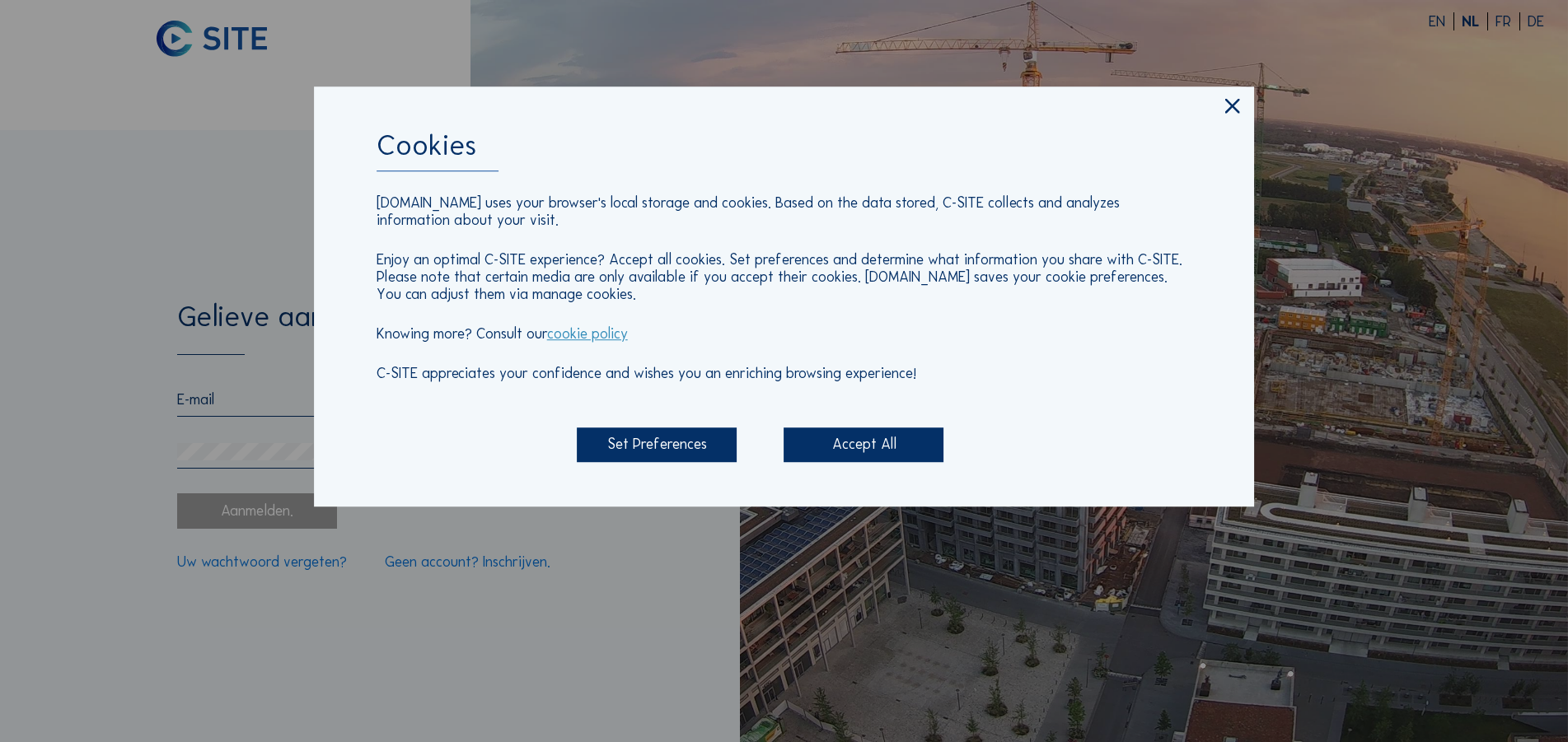
click at [850, 448] on div "Accept All" at bounding box center [863, 444] width 160 height 34
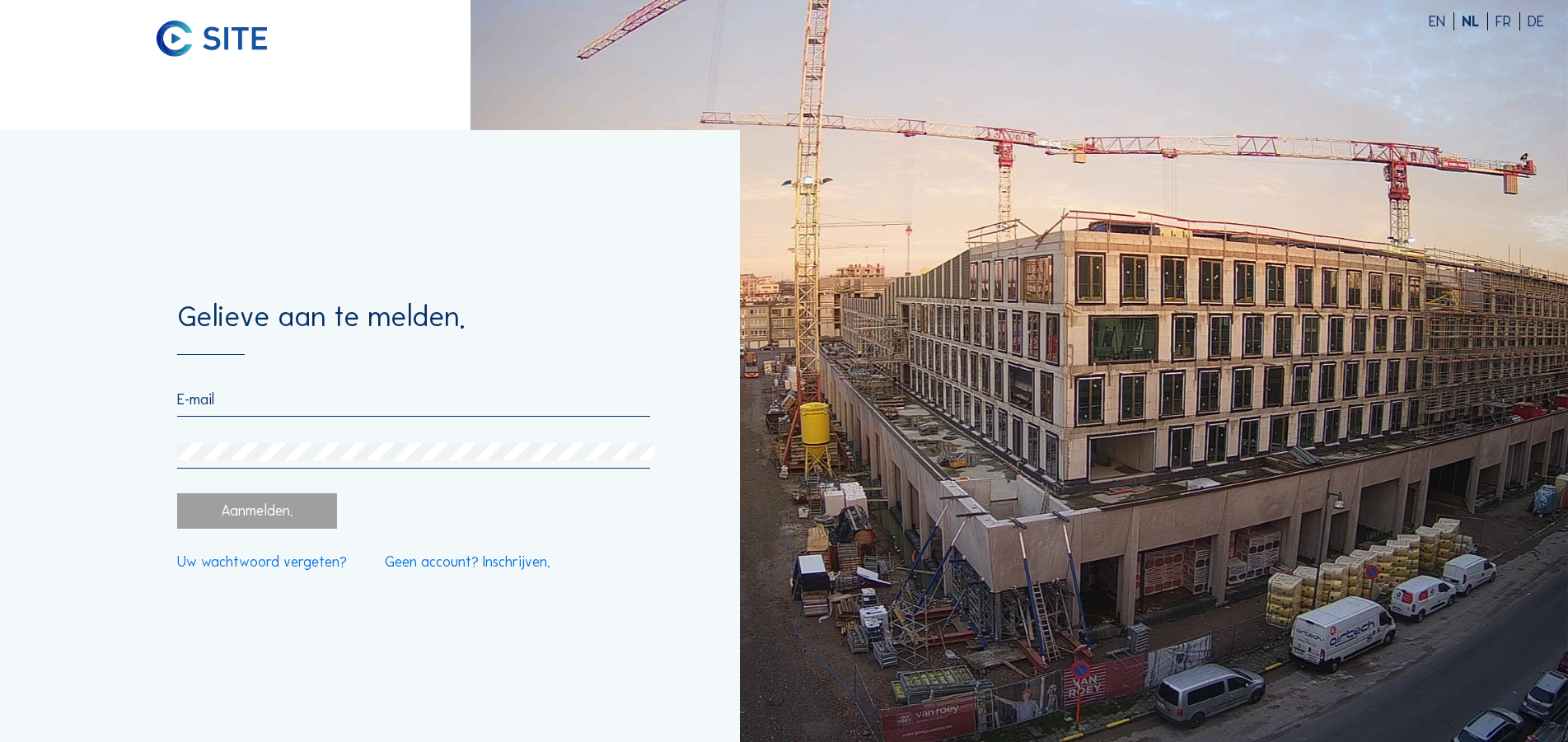
click at [269, 405] on input "email" at bounding box center [413, 400] width 473 height 18
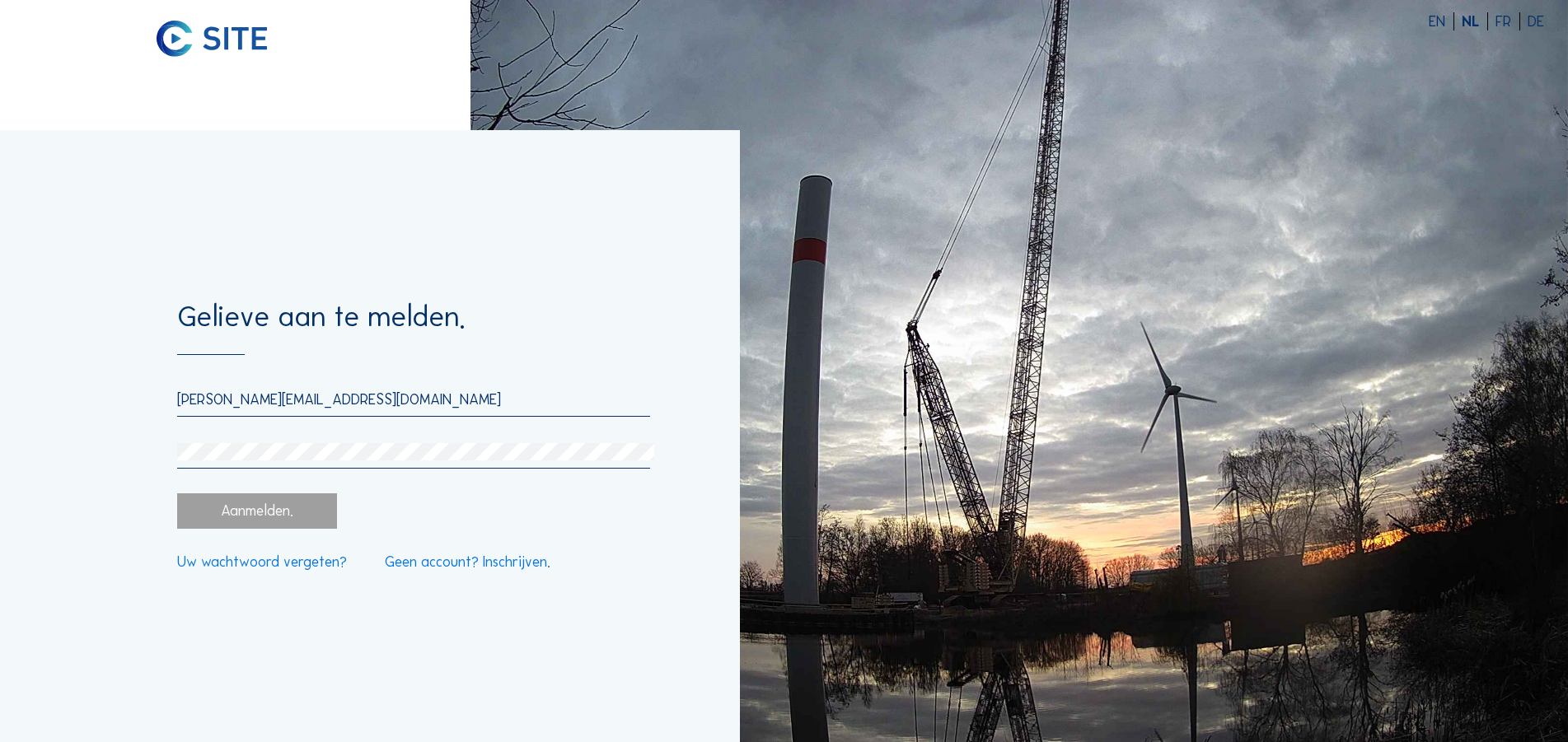
type input "[PERSON_NAME][EMAIL_ADDRESS][DOMAIN_NAME]"
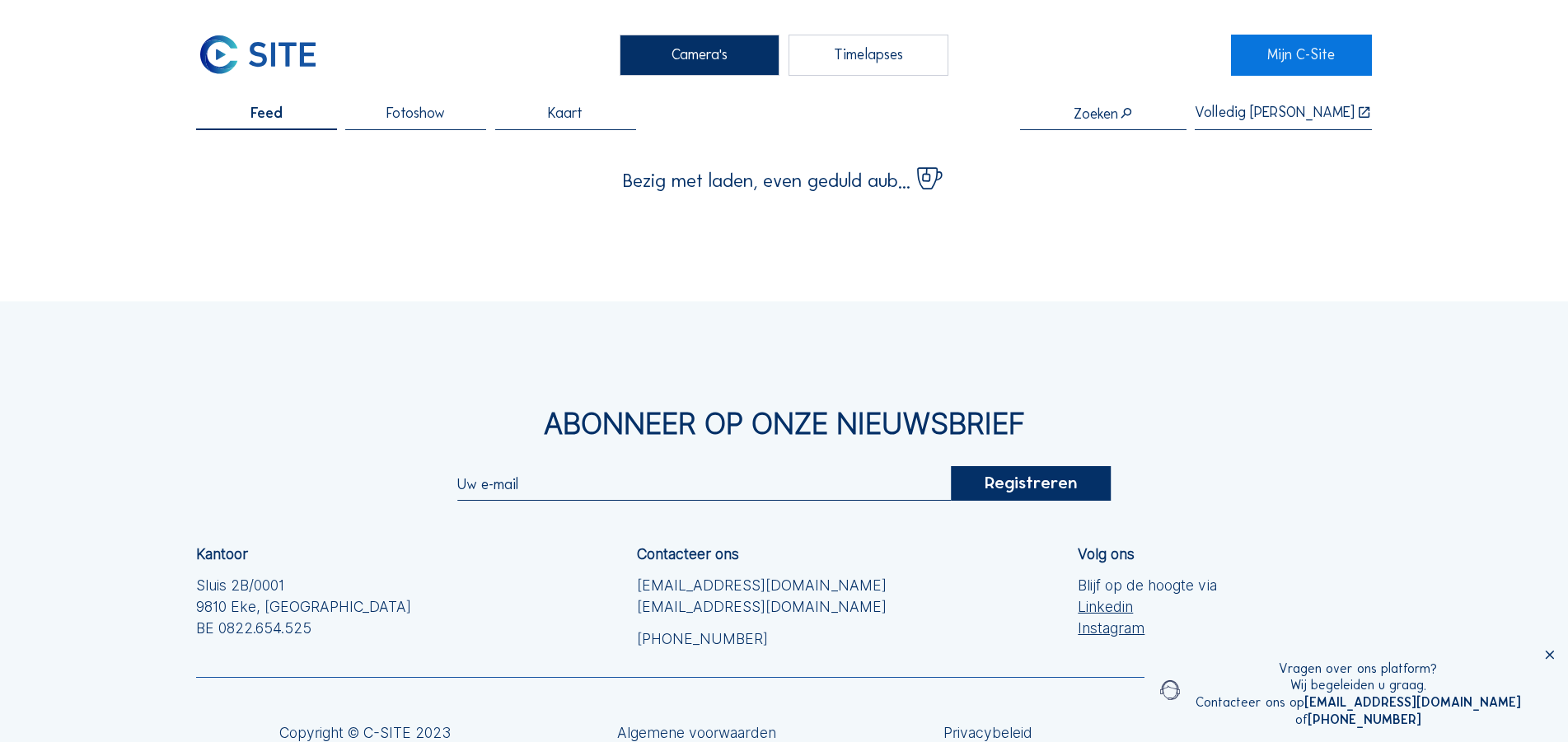
click at [873, 54] on div "Timelapses" at bounding box center [869, 54] width 160 height 41
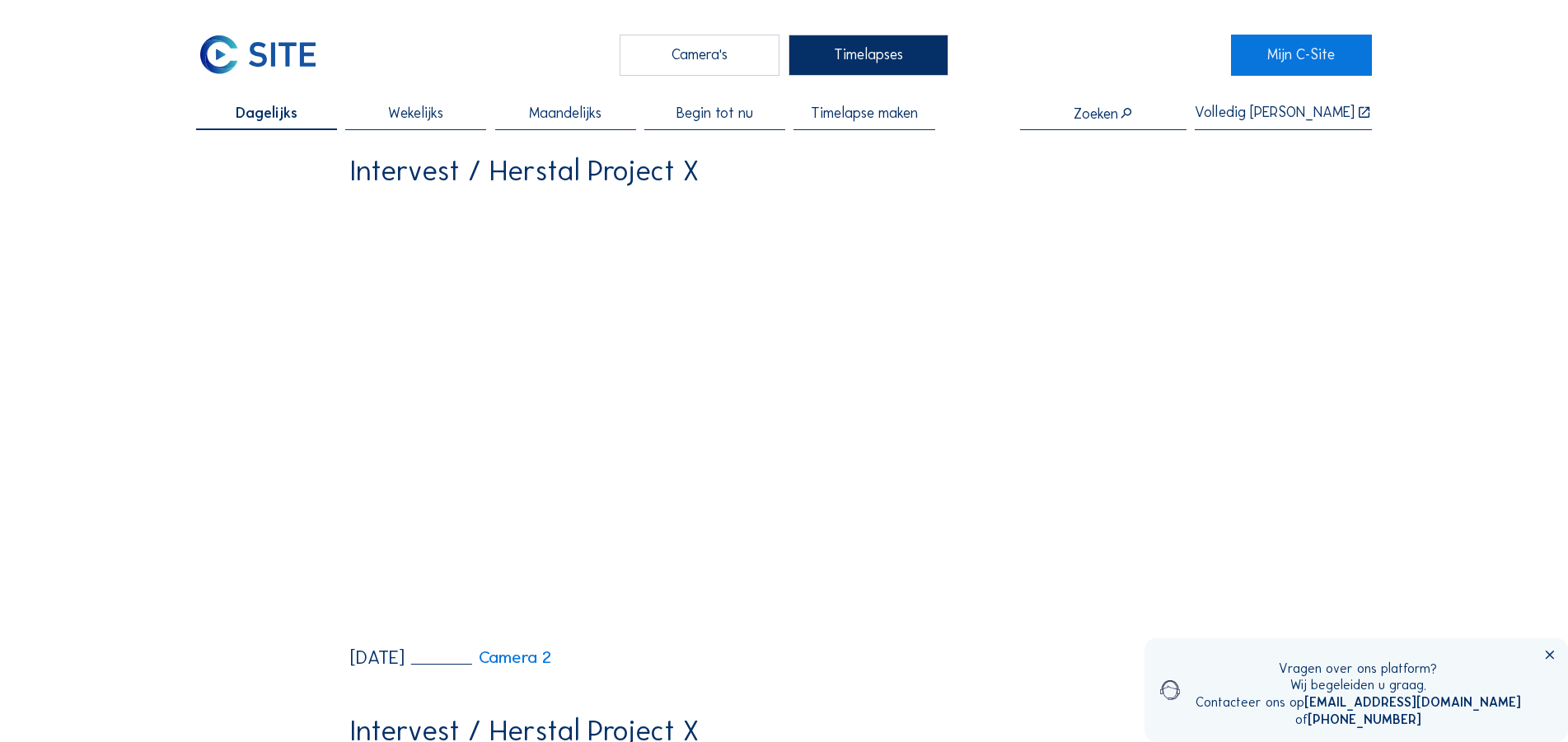
click at [720, 112] on span "Begin tot nu" at bounding box center [715, 114] width 77 height 15
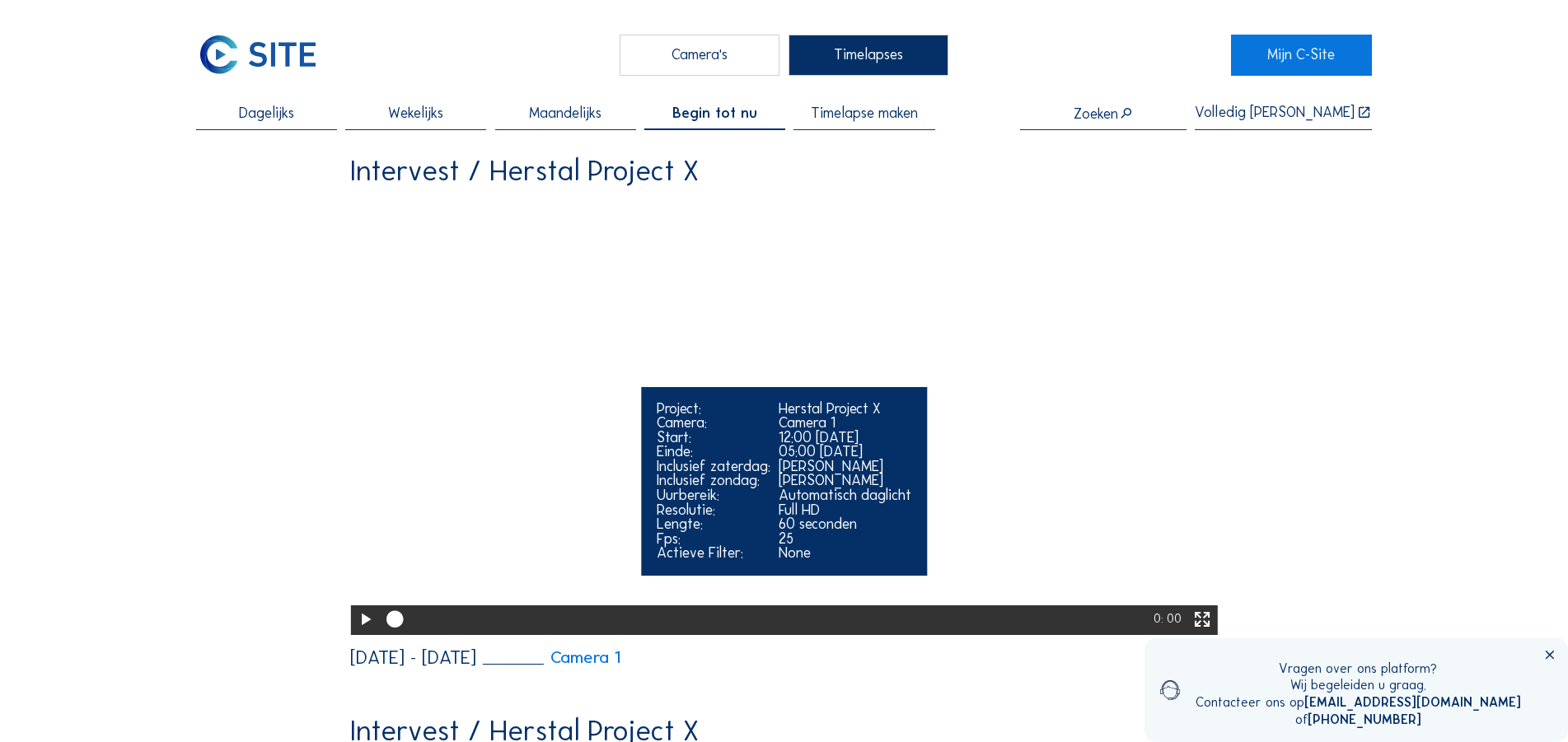
scroll to position [84, 0]
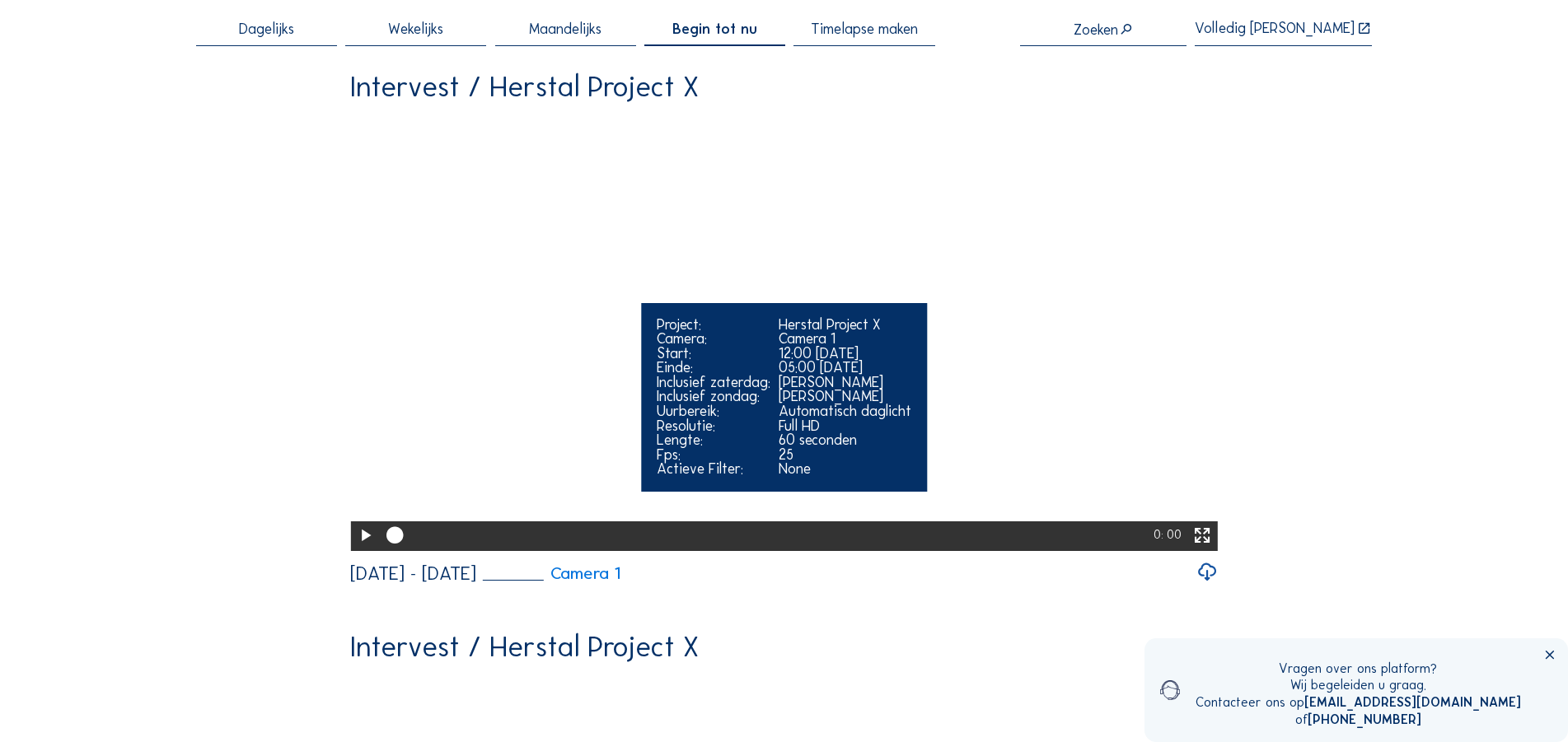
click at [363, 549] on icon at bounding box center [365, 536] width 21 height 25
click at [1207, 549] on icon at bounding box center [1202, 536] width 21 height 25
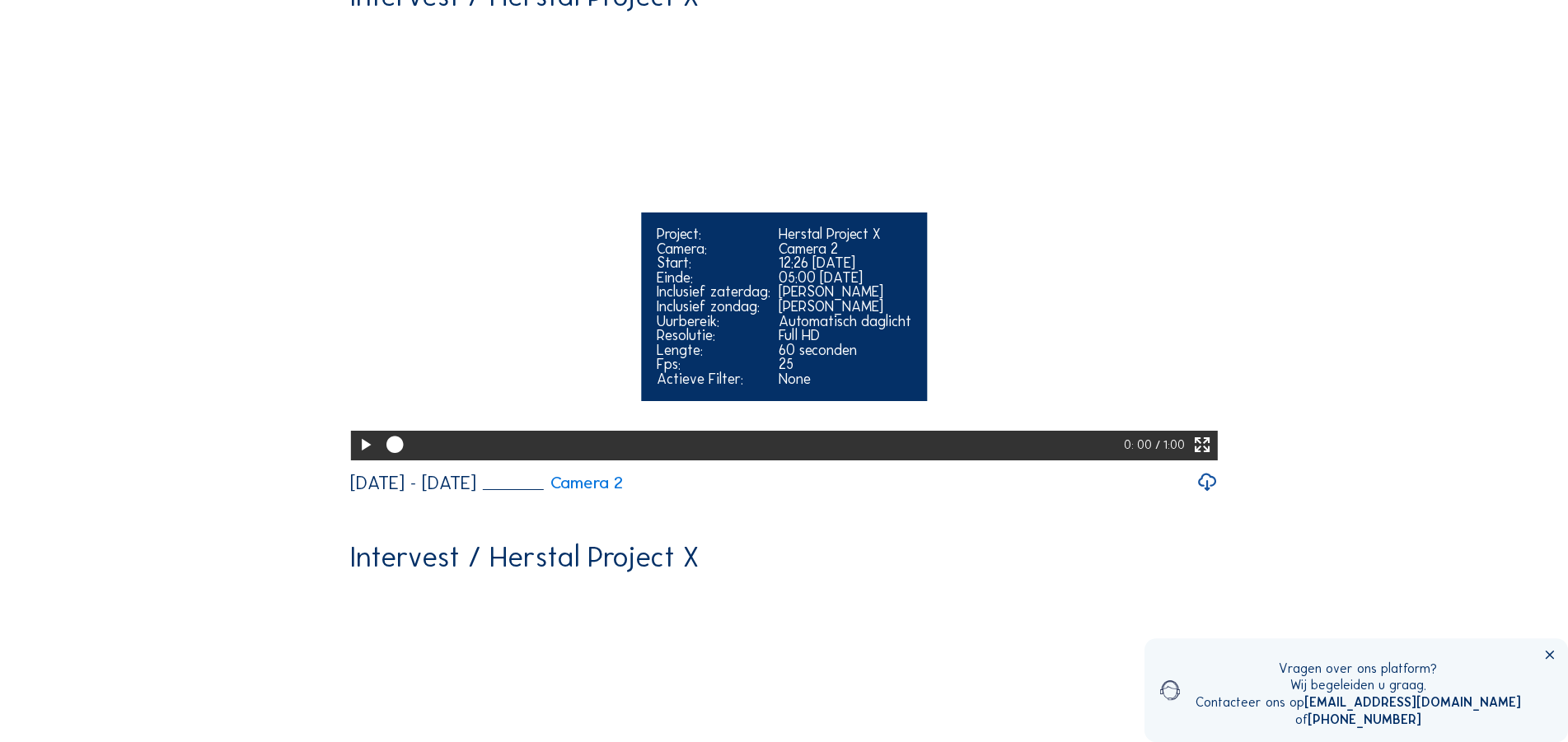
scroll to position [756, 0]
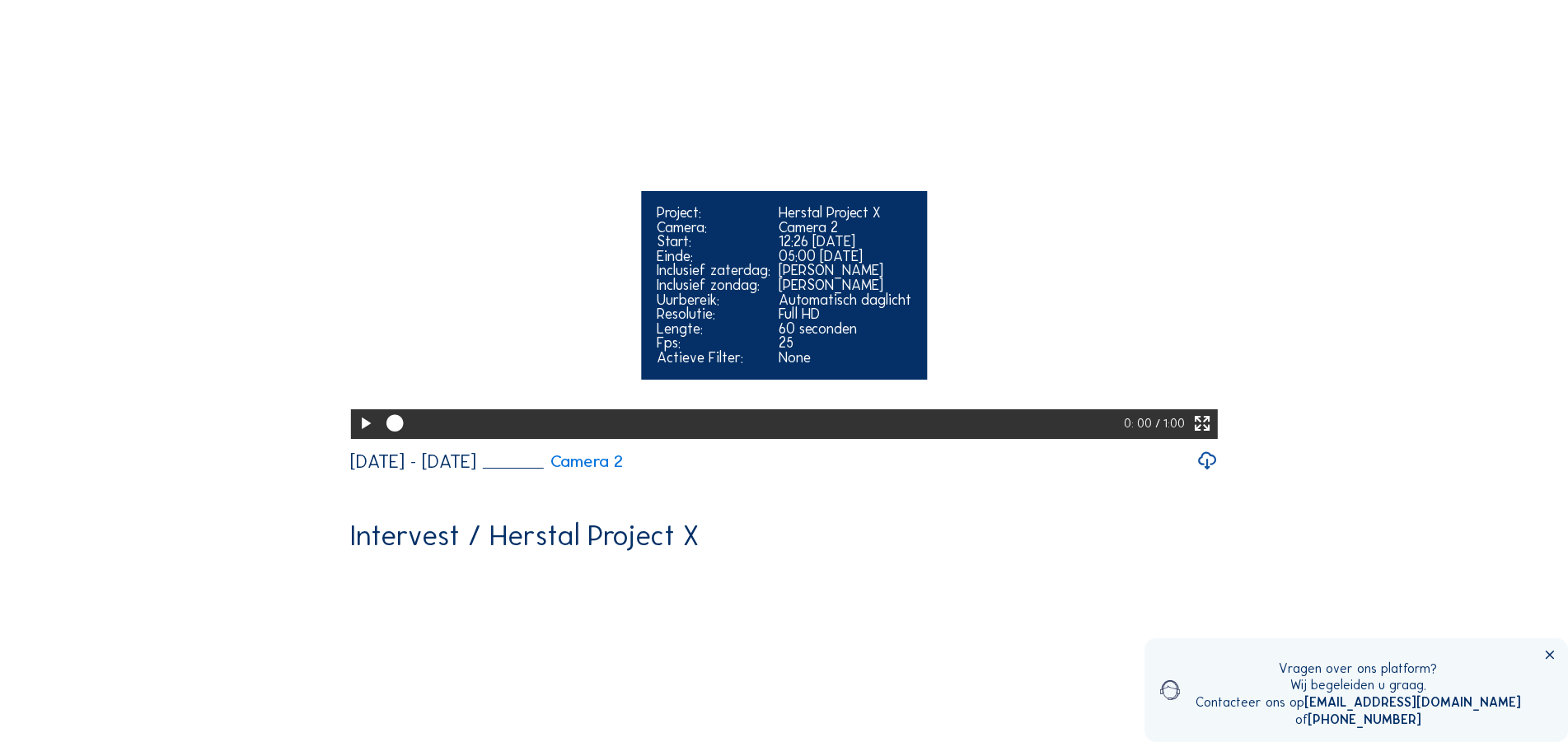
click at [358, 437] on icon at bounding box center [365, 424] width 21 height 25
click at [1205, 437] on icon at bounding box center [1202, 424] width 21 height 25
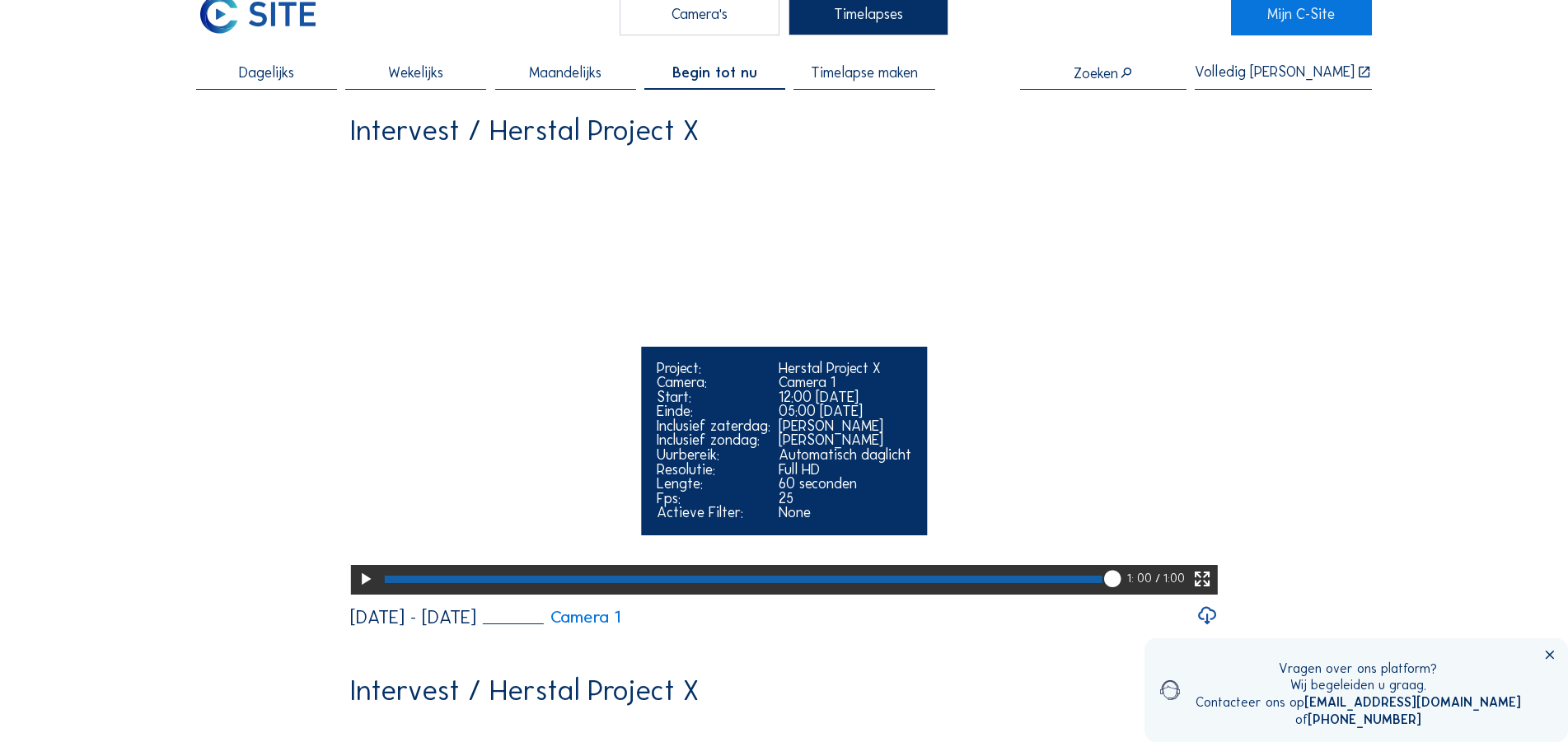
scroll to position [0, 0]
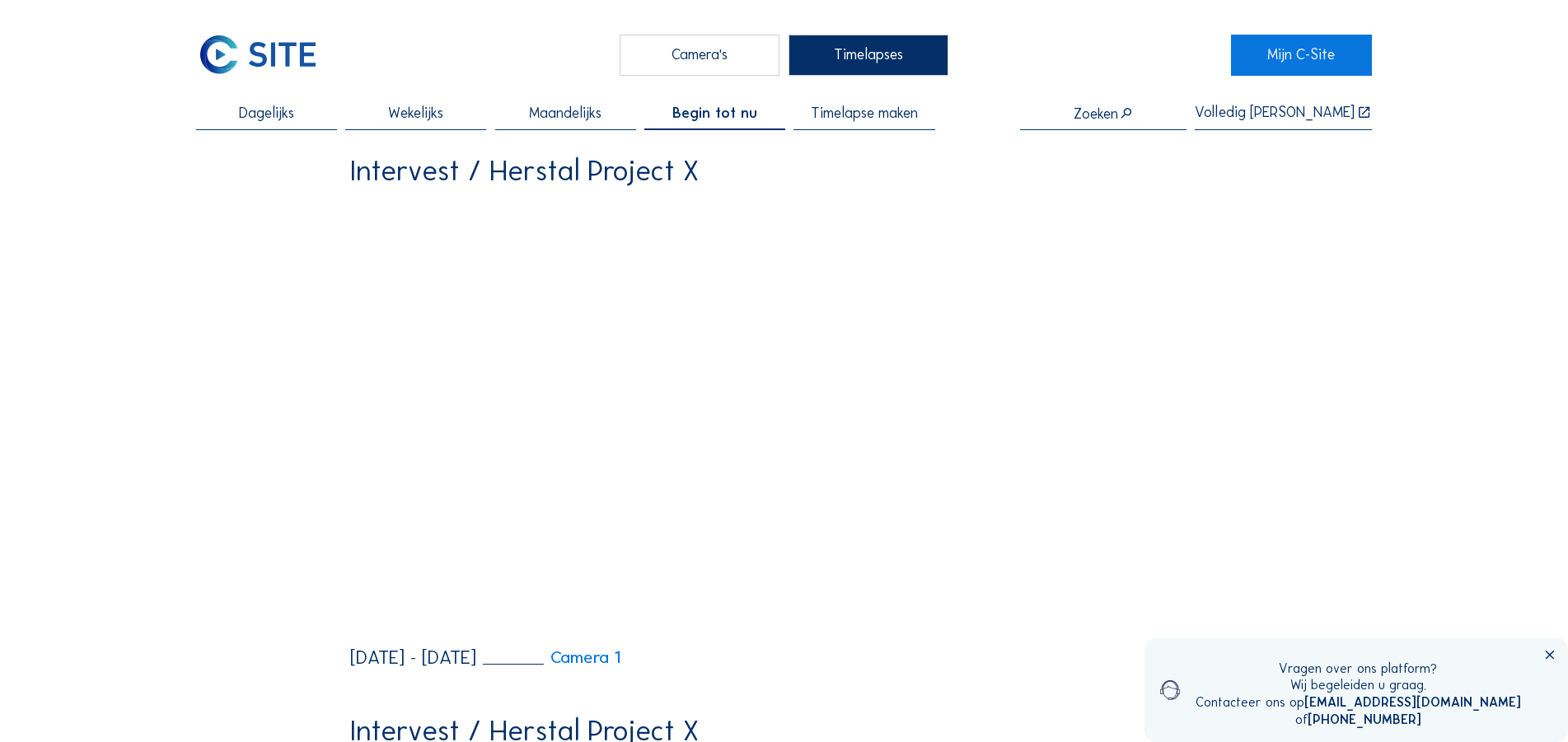
click at [700, 65] on div "Camera's" at bounding box center [699, 54] width 160 height 41
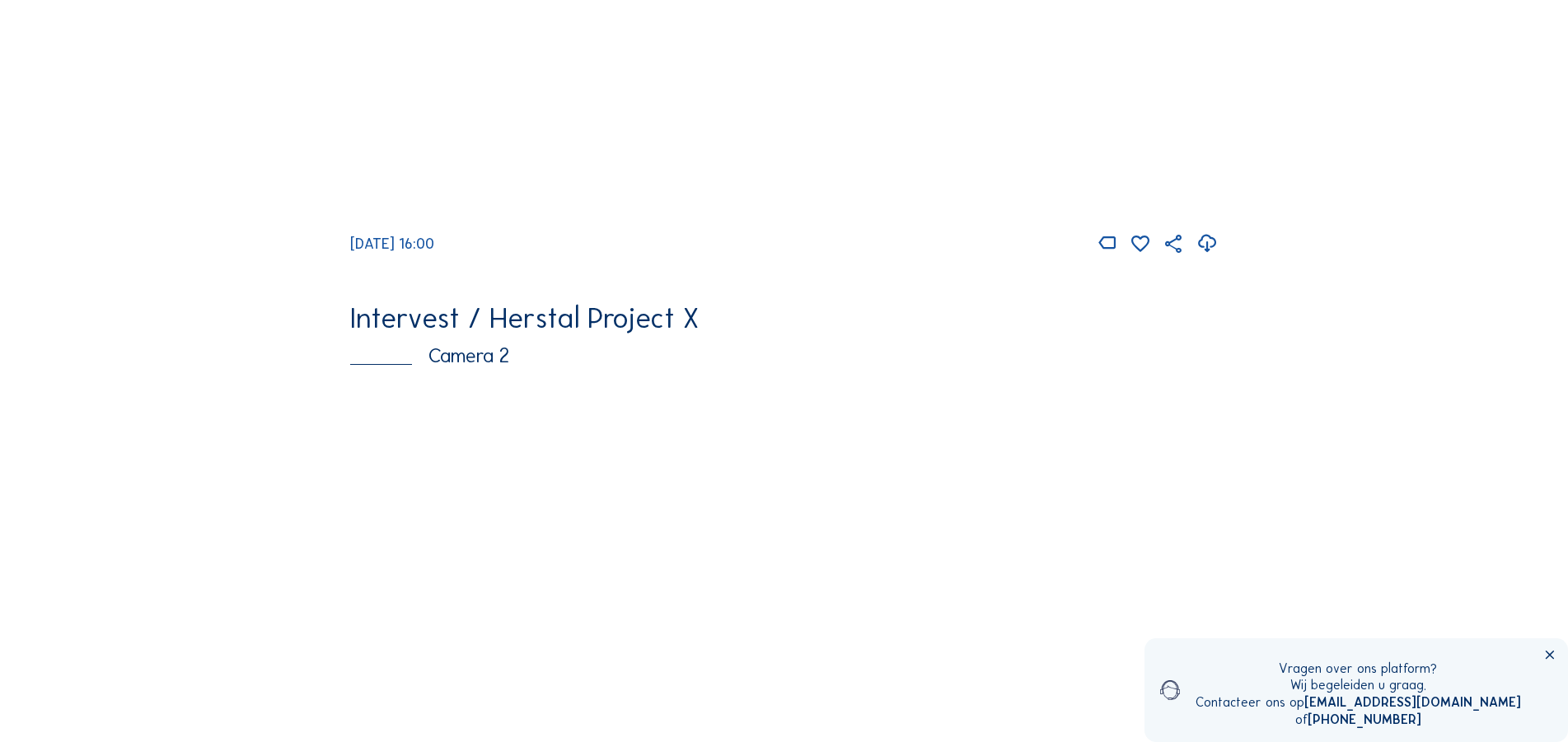
scroll to position [756, 0]
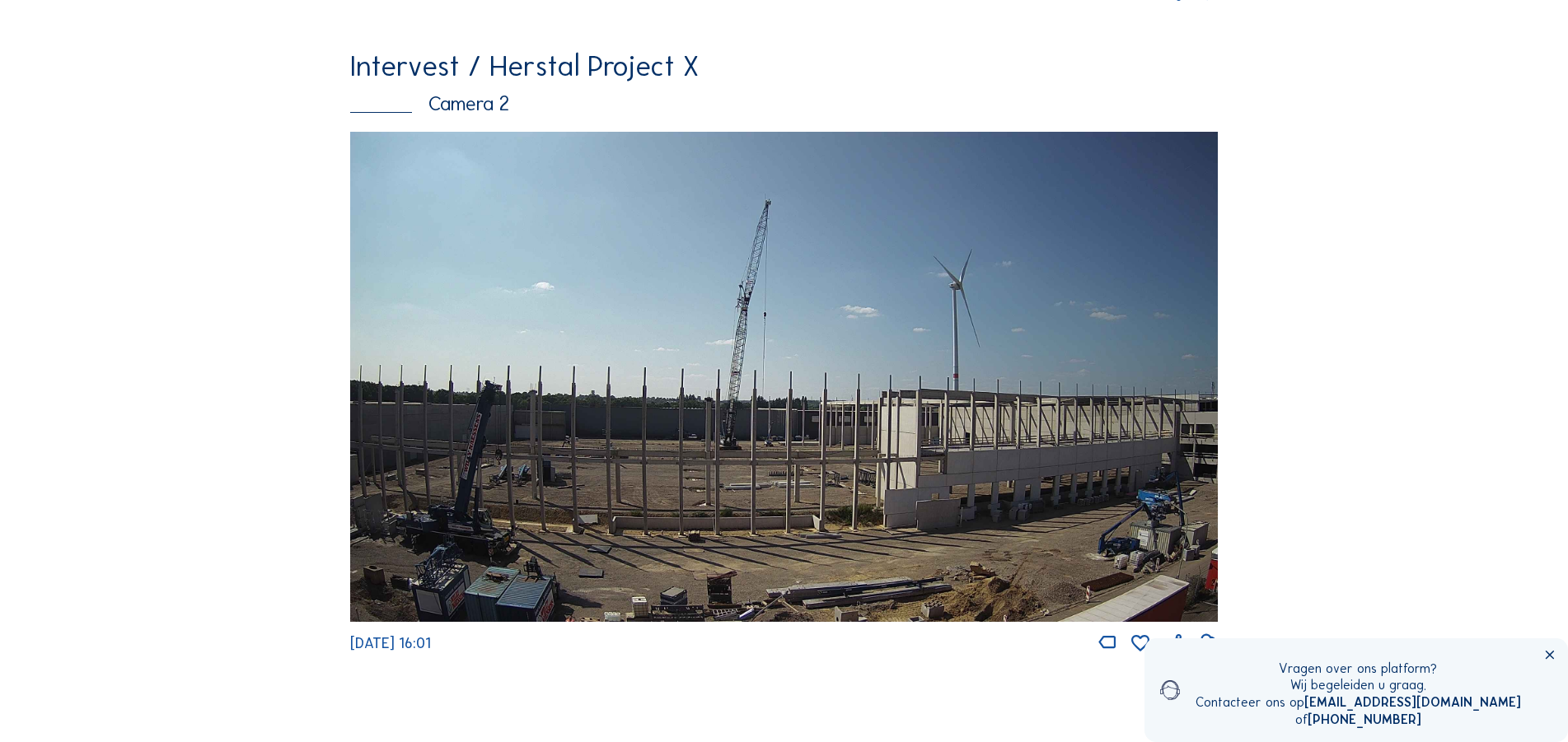
click at [746, 388] on img at bounding box center [784, 377] width 867 height 490
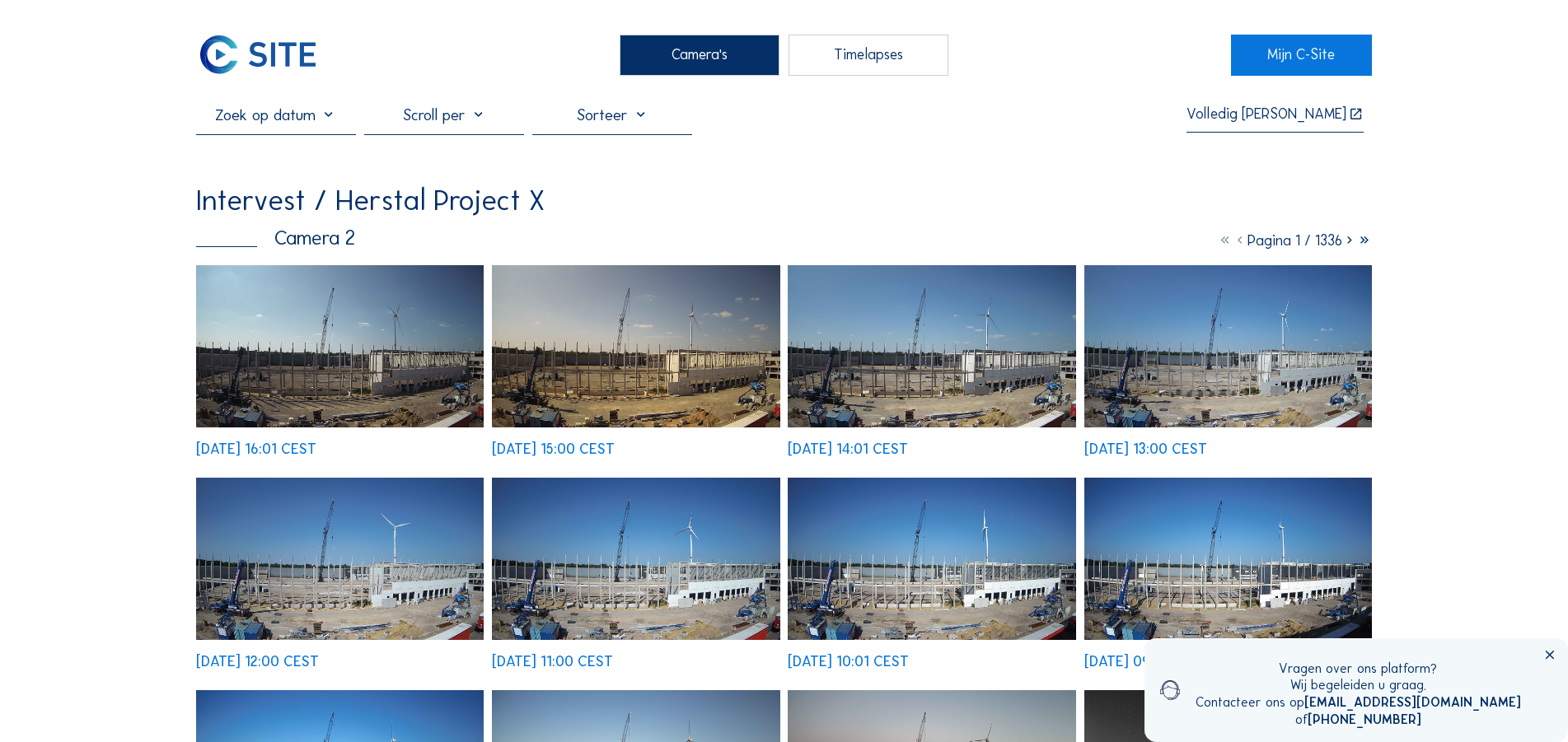
click at [439, 119] on div at bounding box center [443, 120] width 160 height 28
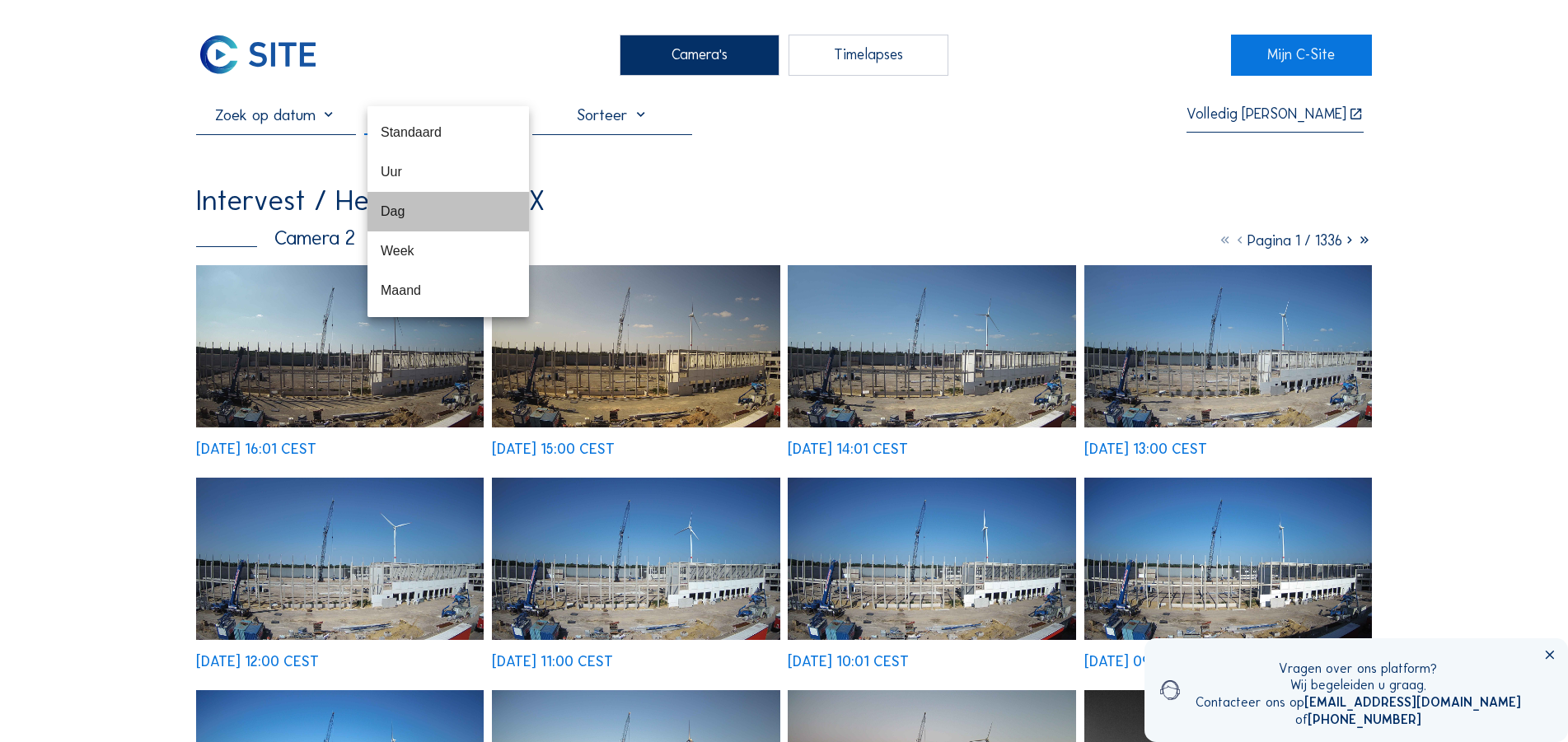
click at [402, 220] on div "Dag" at bounding box center [448, 211] width 136 height 35
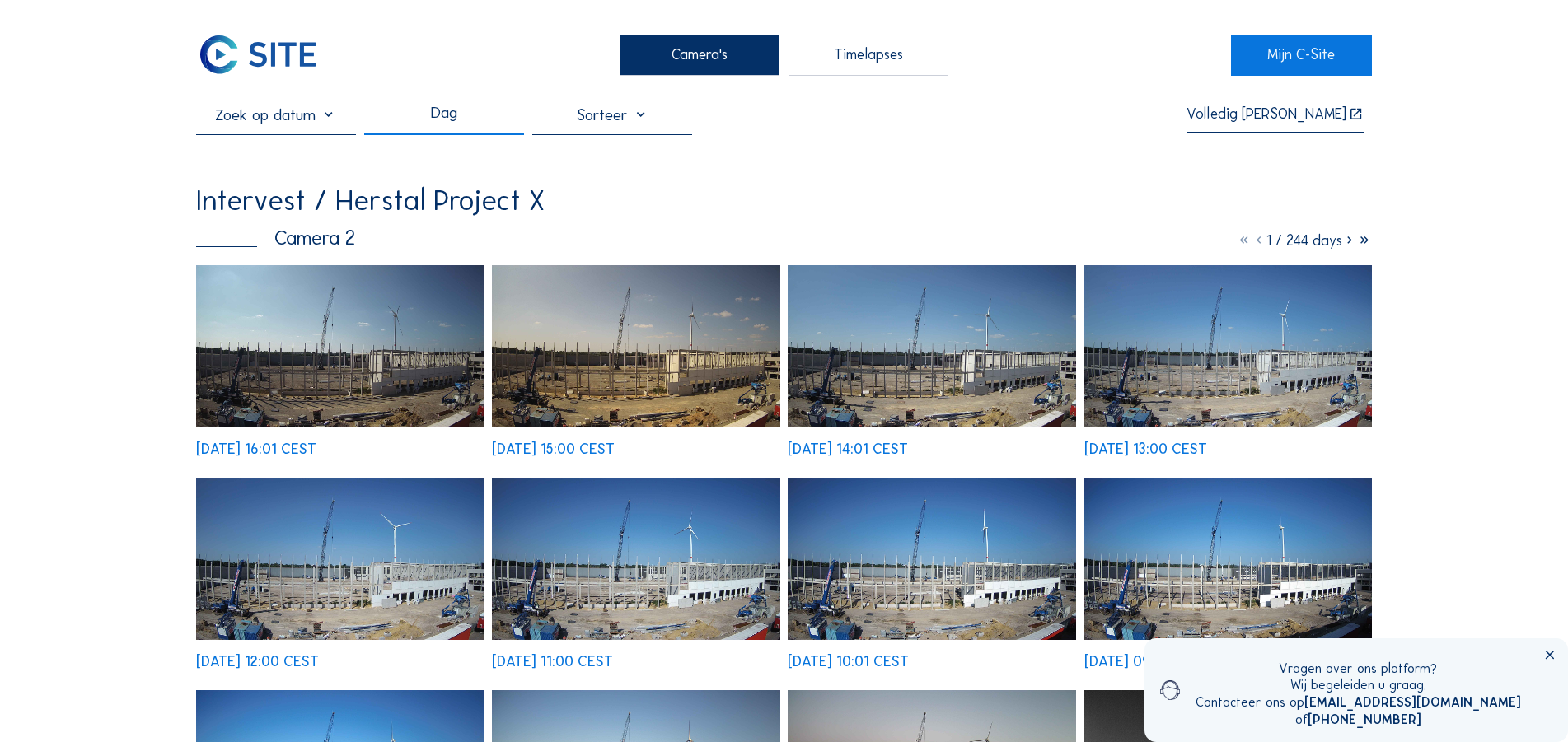
click at [304, 361] on img at bounding box center [340, 346] width 288 height 163
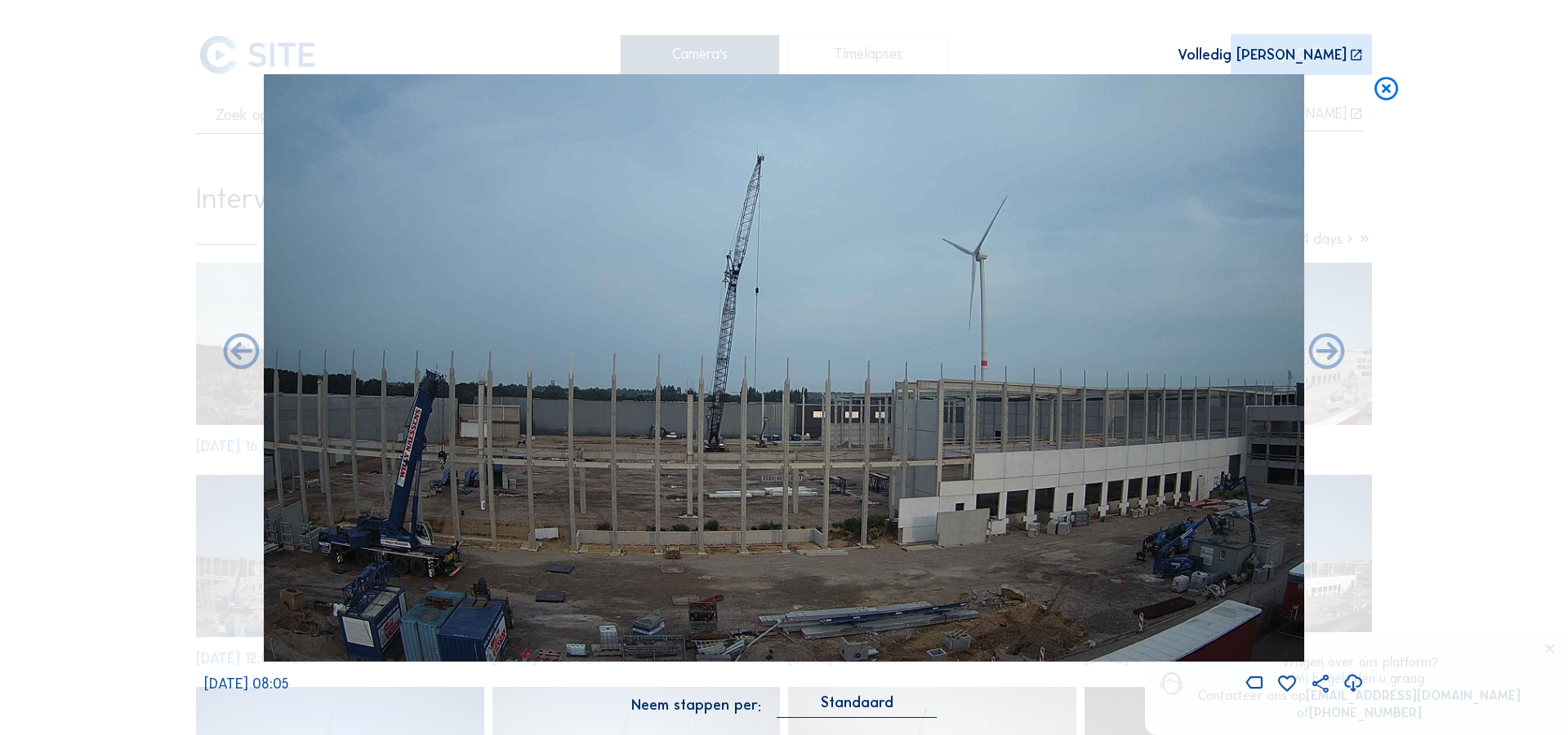
click at [1381, 96] on icon at bounding box center [1386, 89] width 28 height 30
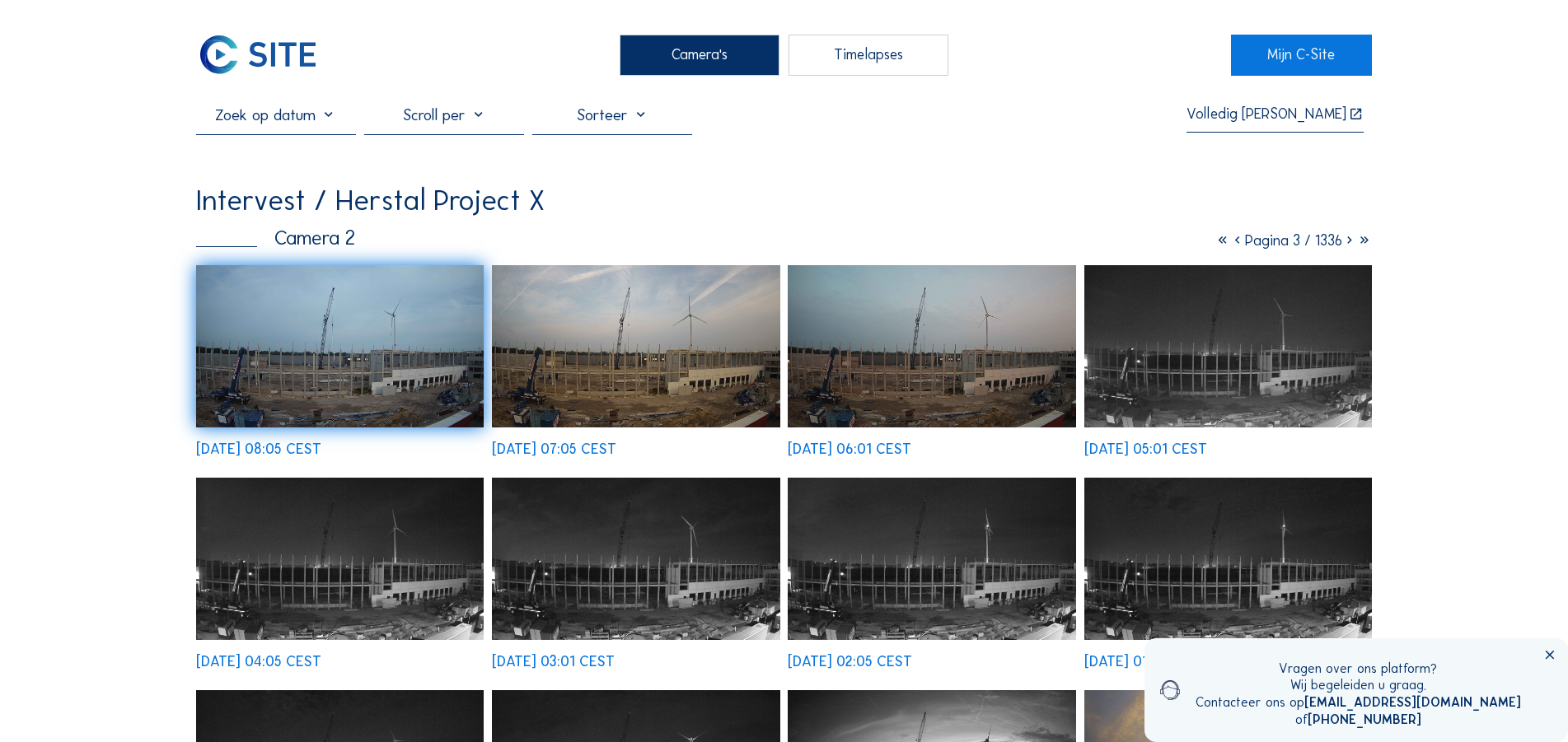
click at [466, 117] on div at bounding box center [443, 120] width 160 height 28
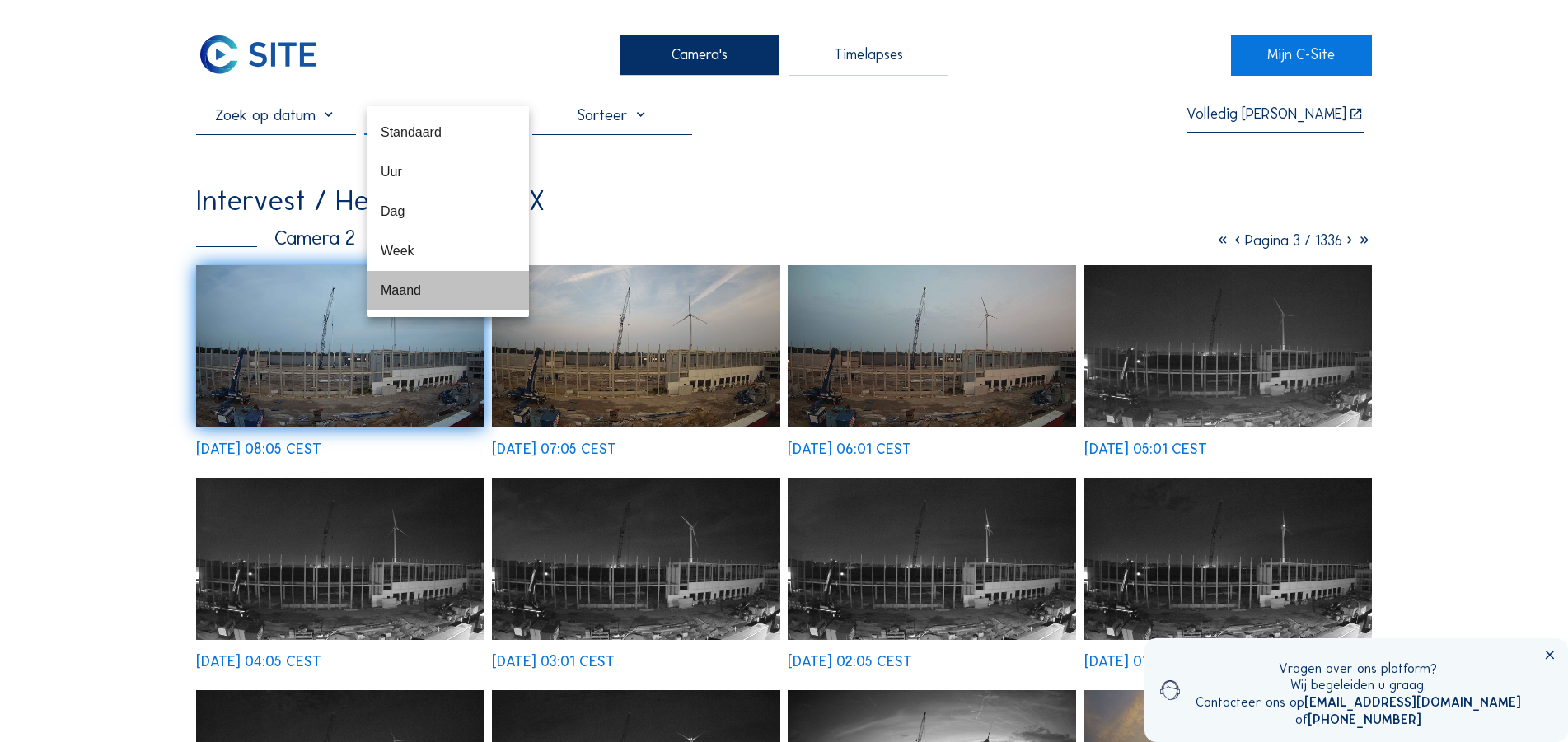
click at [405, 289] on div "Maand" at bounding box center [448, 290] width 136 height 16
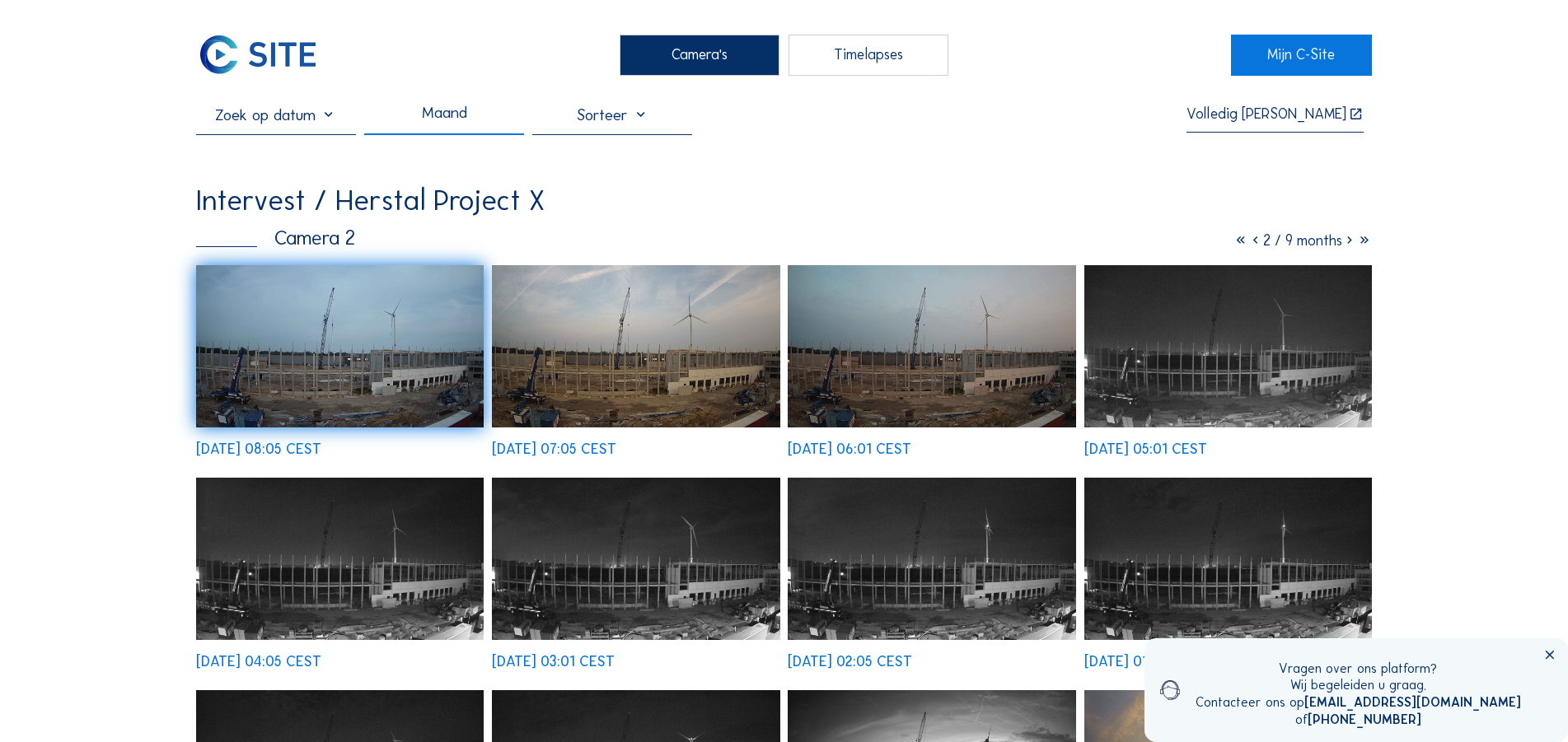
click at [318, 344] on img at bounding box center [340, 346] width 288 height 163
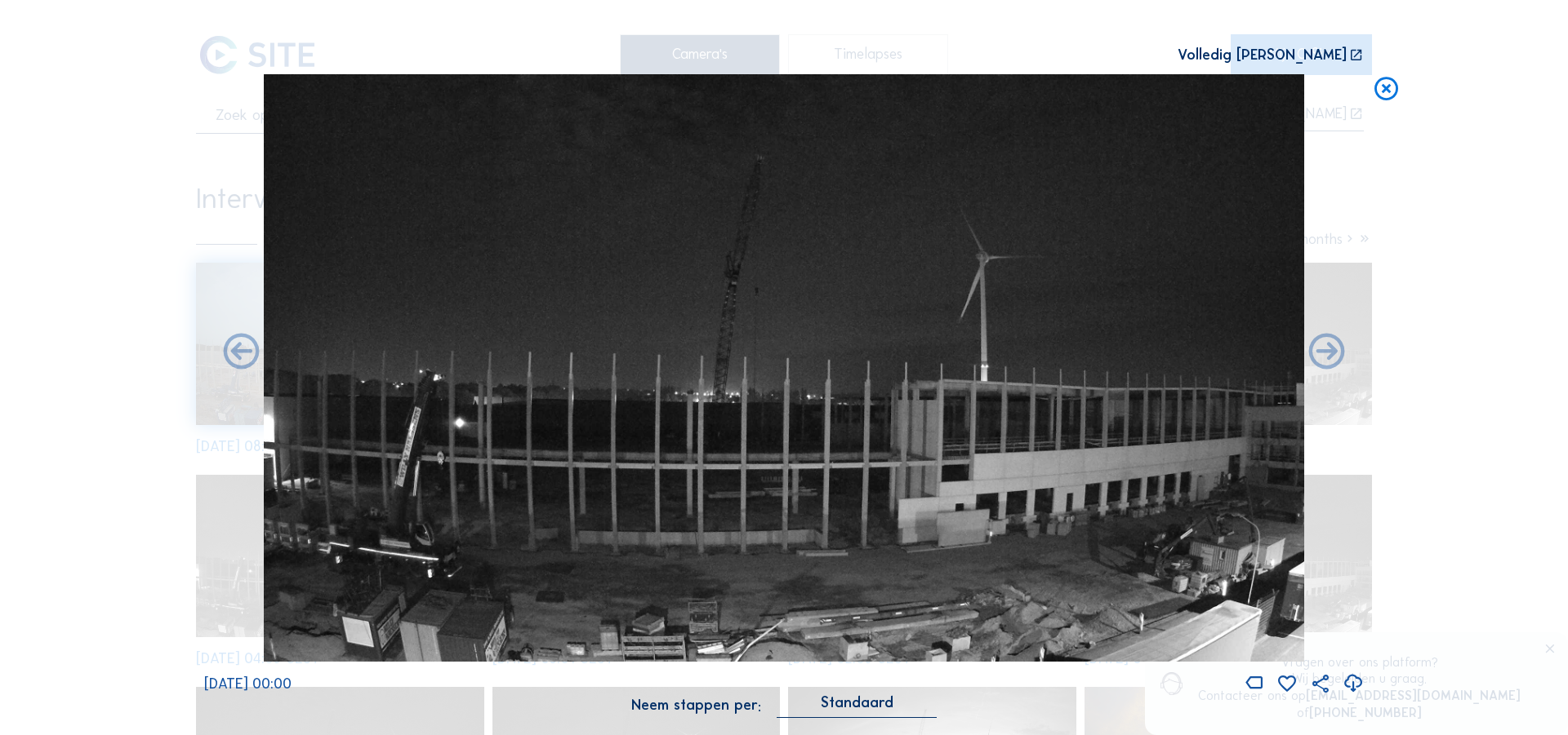
click at [1390, 97] on icon at bounding box center [1386, 89] width 28 height 30
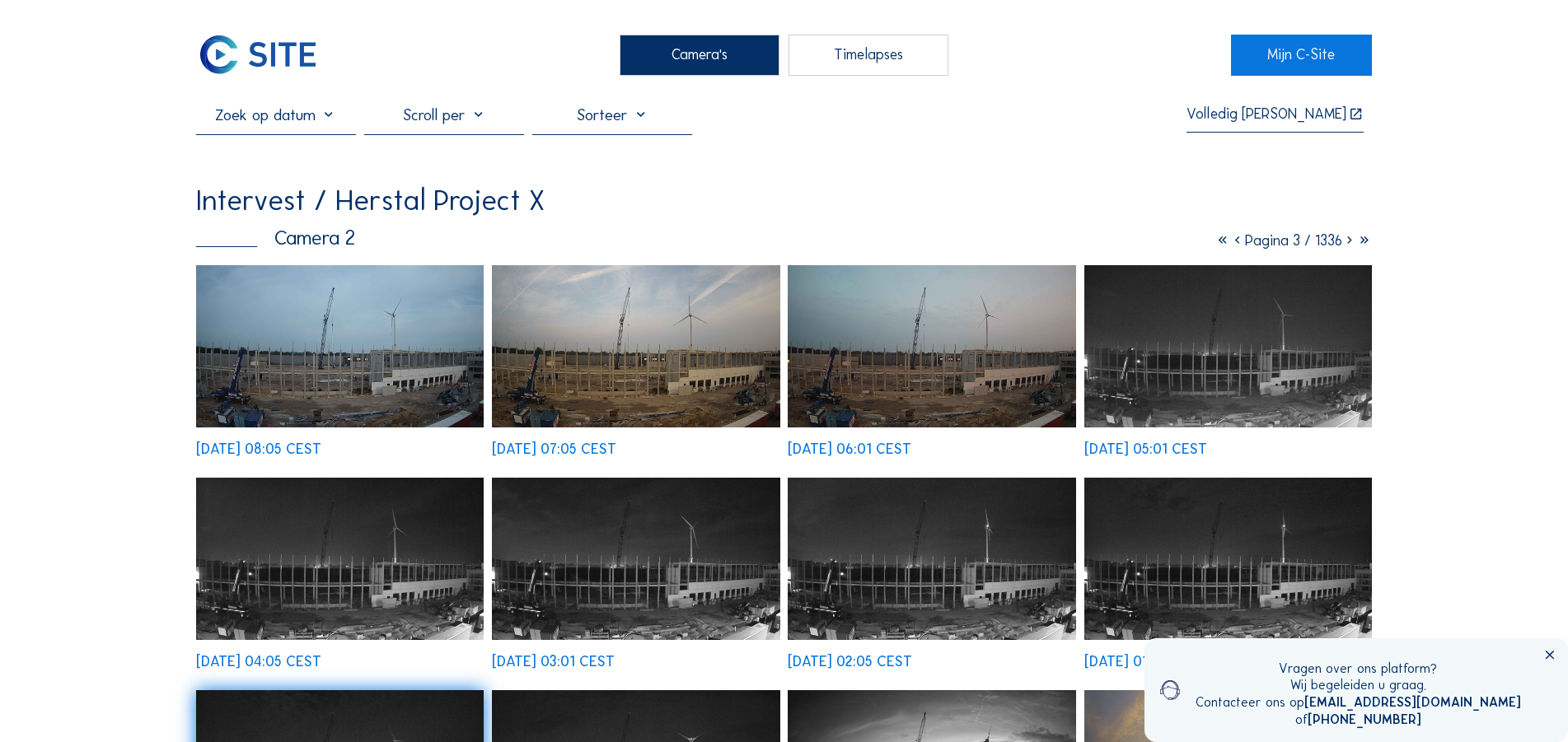
click at [853, 63] on div "Timelapses" at bounding box center [869, 54] width 160 height 41
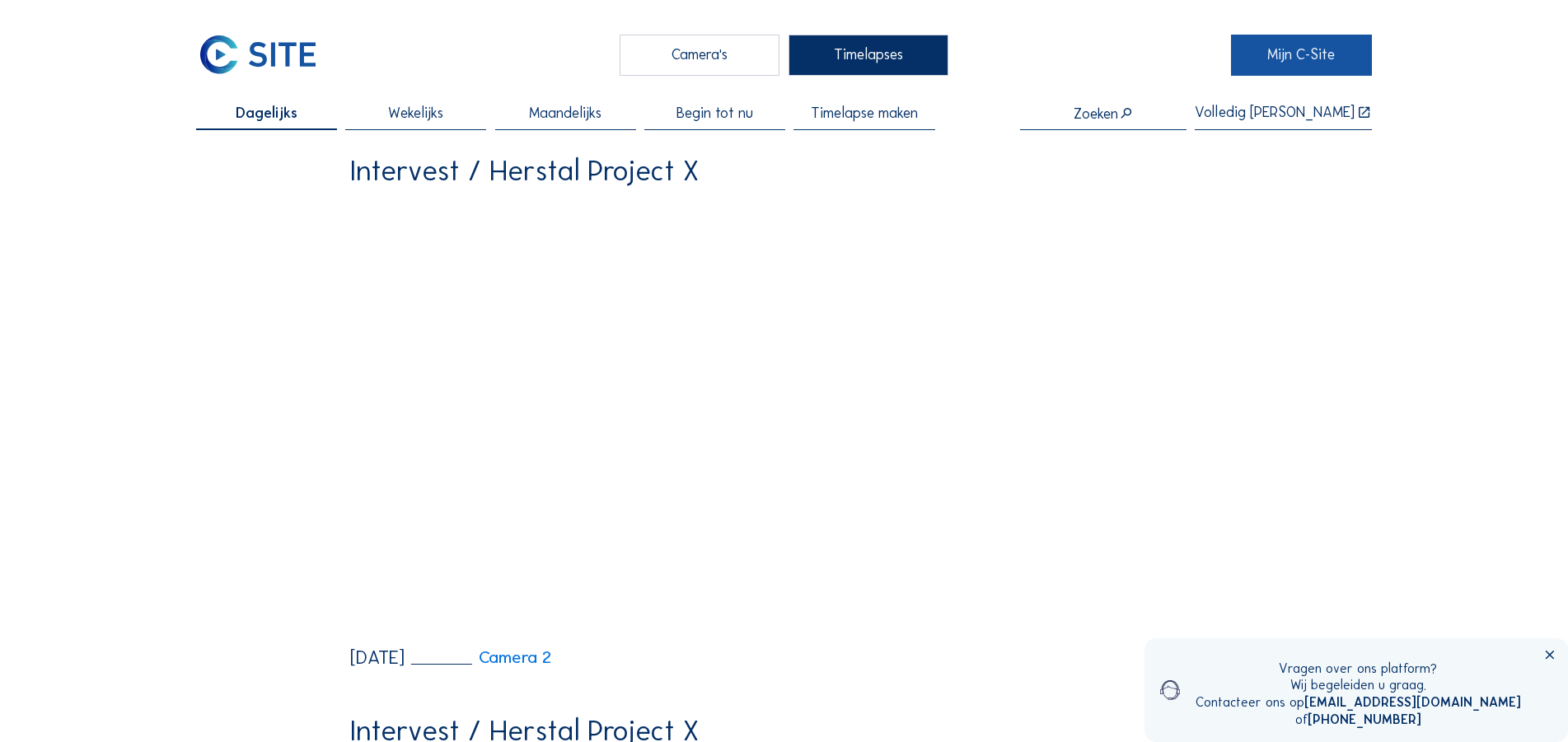
click at [1267, 55] on link "Mijn C-Site" at bounding box center [1301, 54] width 141 height 41
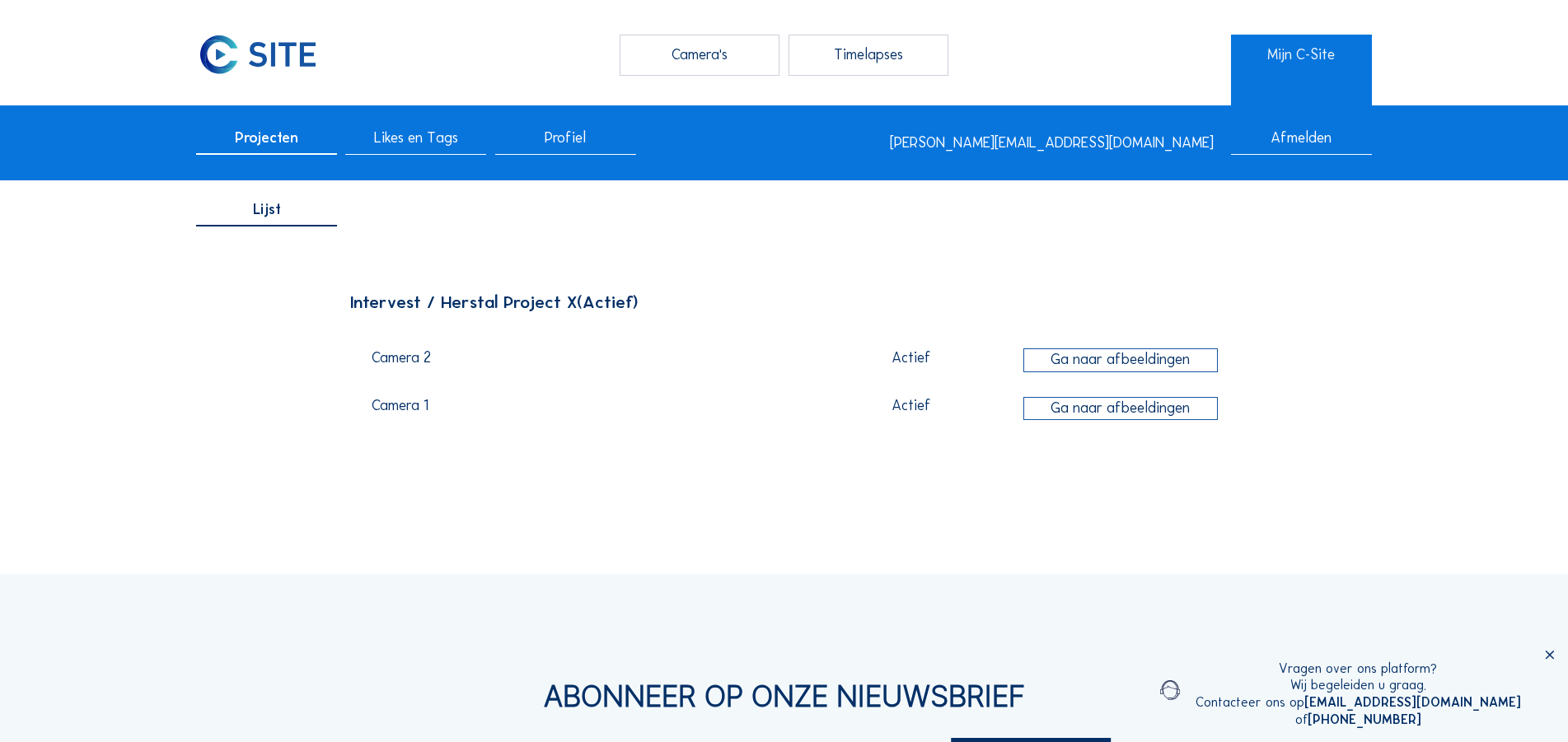
click at [861, 59] on div "Timelapses" at bounding box center [869, 54] width 160 height 41
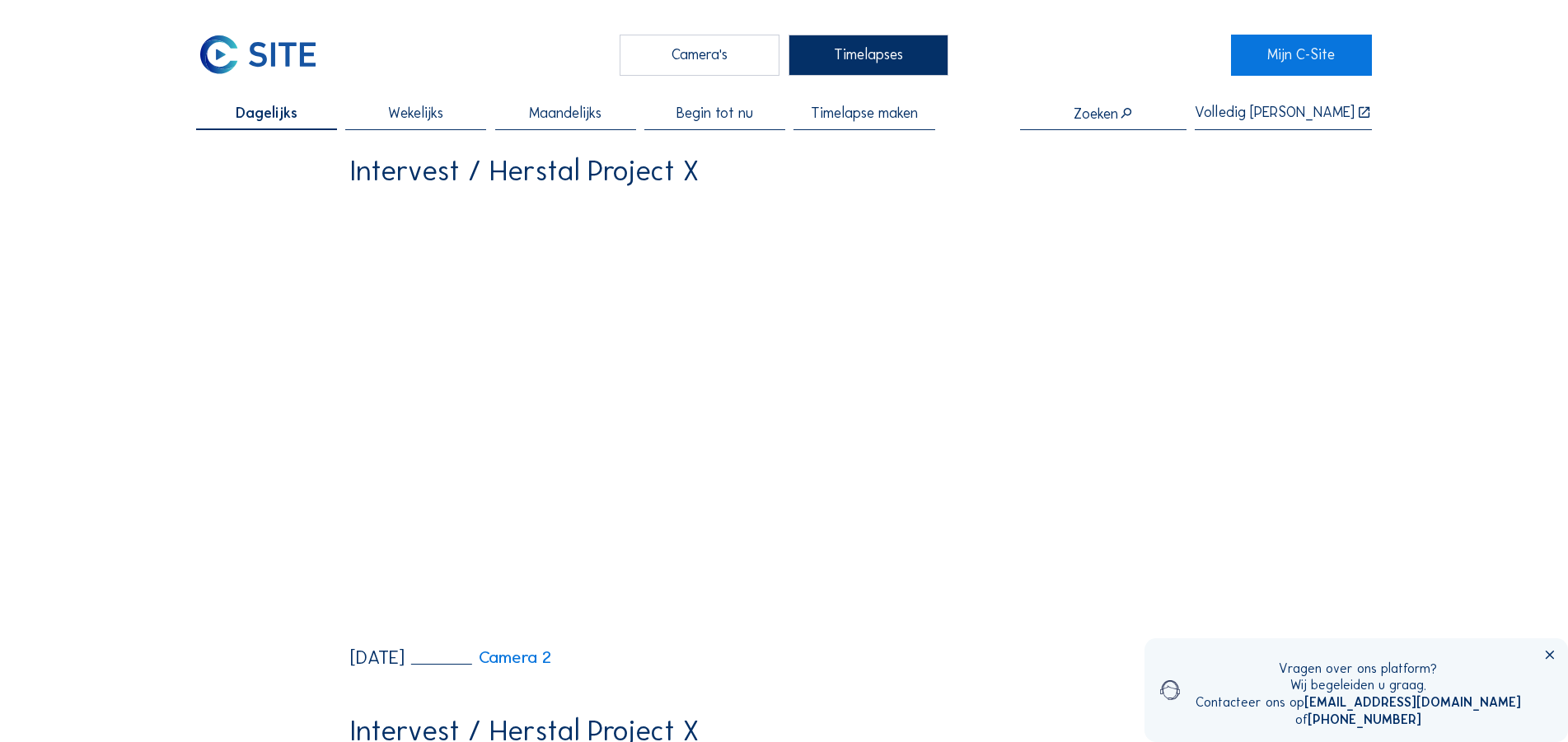
click at [843, 121] on span "Timelapse maken" at bounding box center [864, 114] width 107 height 15
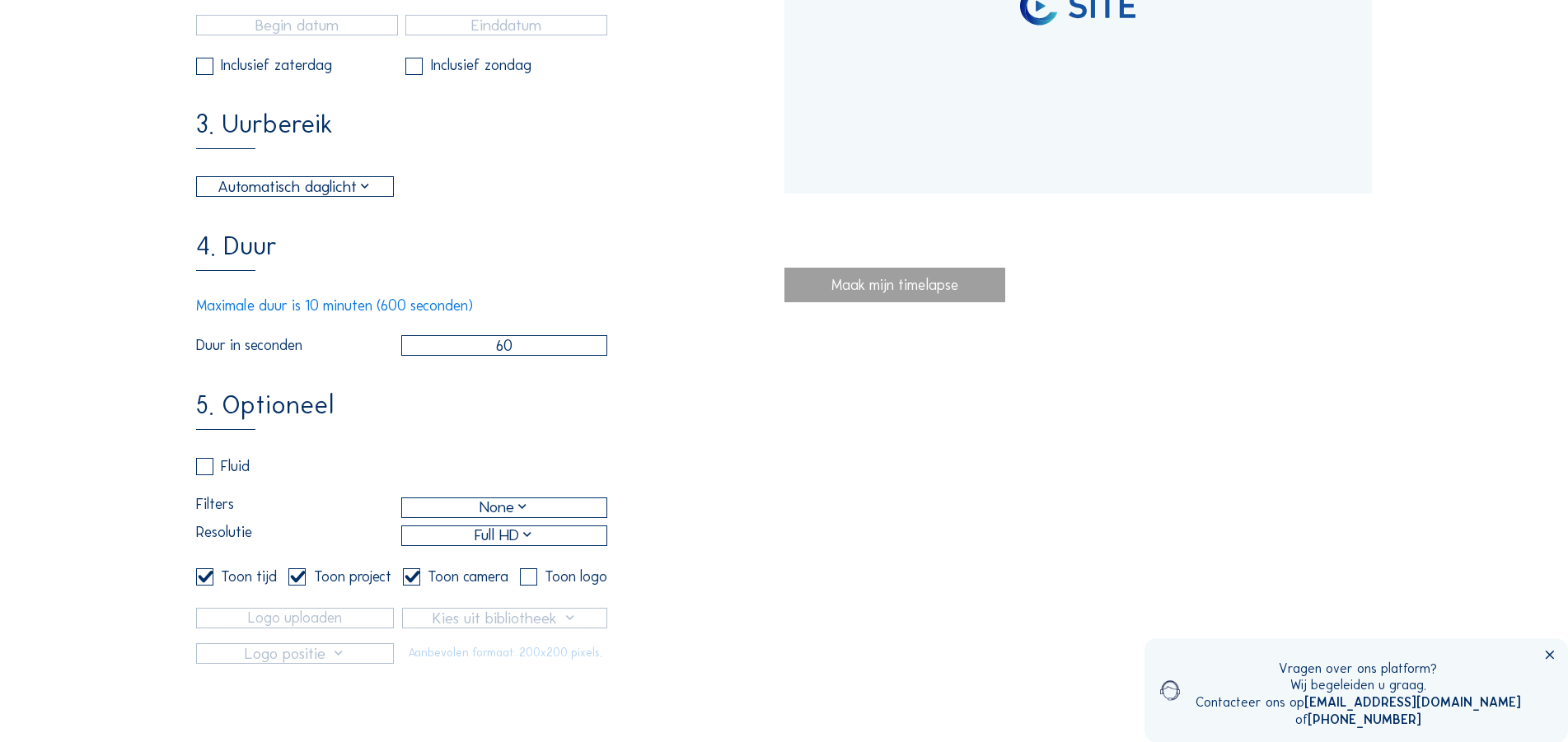
type input "[DATE] 12:00"
type input "[DATE] 16:00"
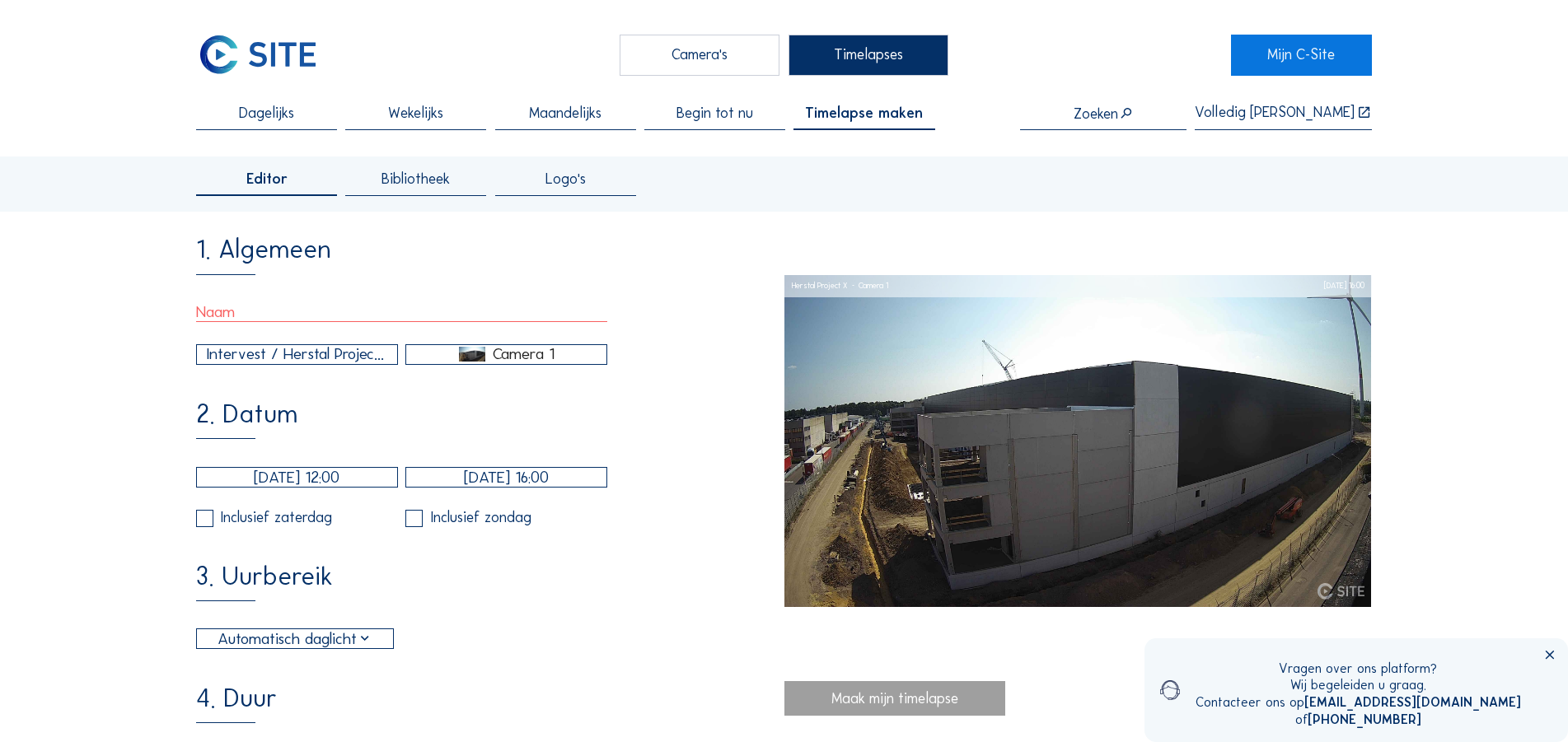
click at [385, 184] on div "Bibliotheek" at bounding box center [416, 184] width 141 height 24
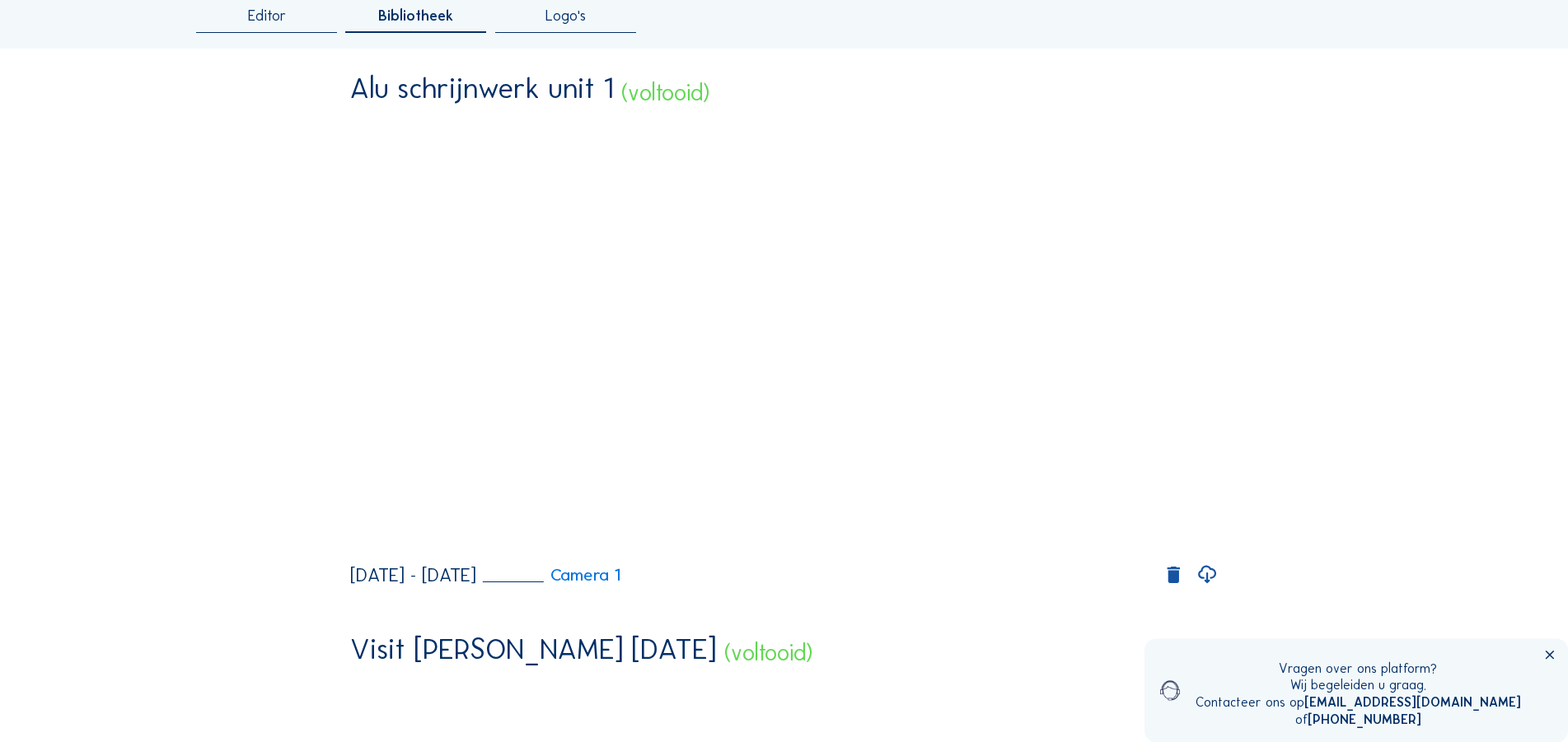
scroll to position [252, 0]
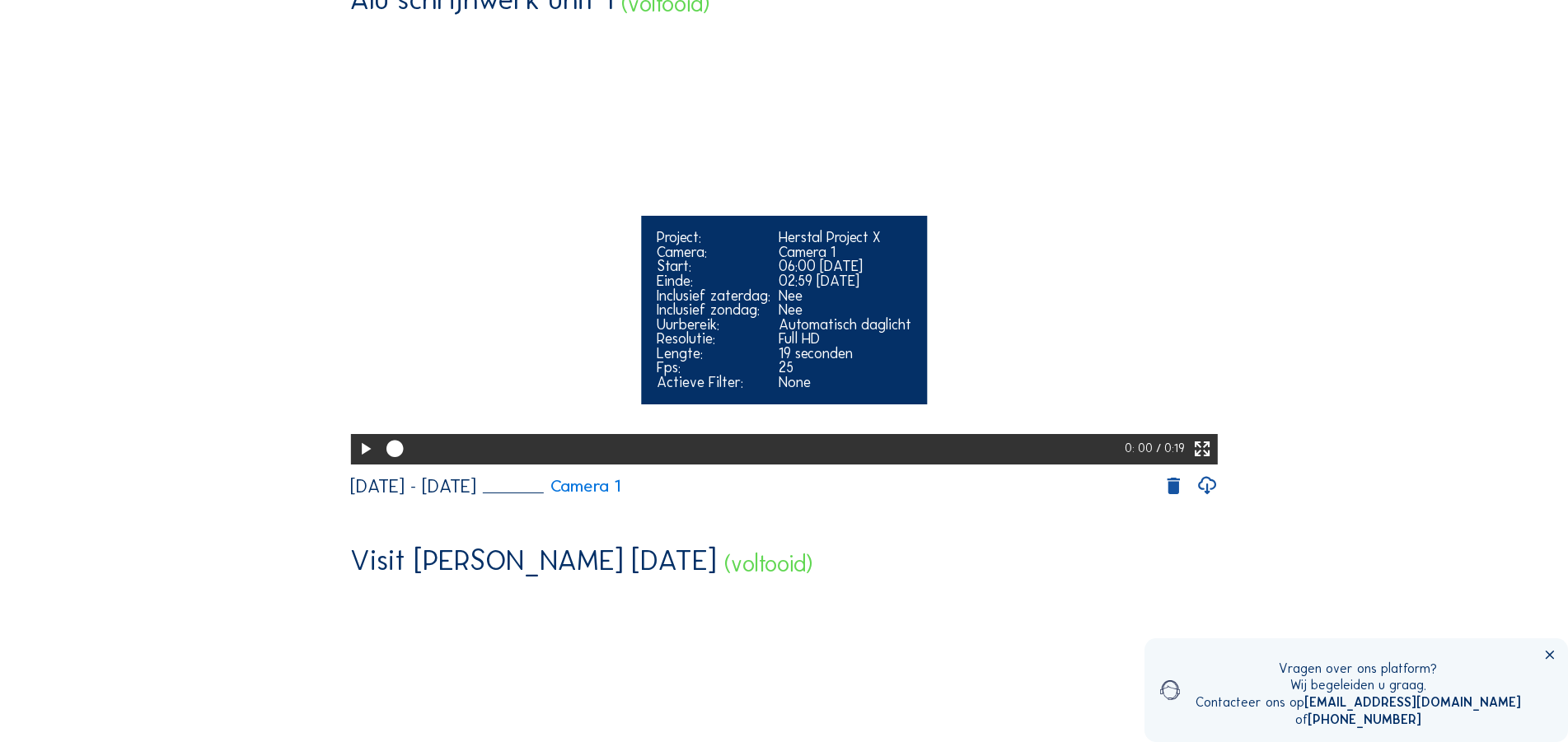
click at [357, 463] on icon at bounding box center [365, 450] width 21 height 25
click at [1202, 463] on icon at bounding box center [1202, 450] width 21 height 25
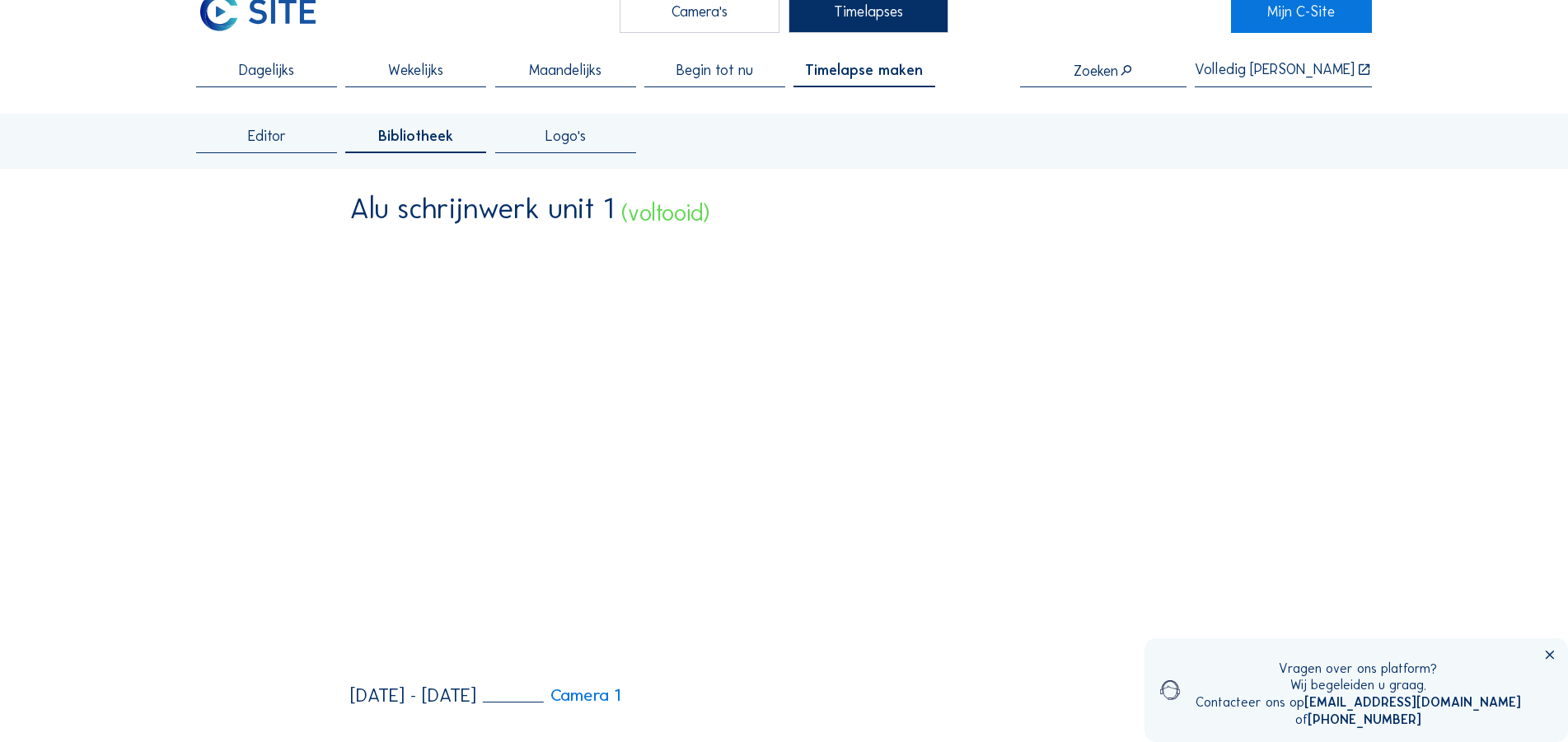
click at [1547, 660] on icon at bounding box center [1550, 657] width 15 height 15
